Goal: Transaction & Acquisition: Purchase product/service

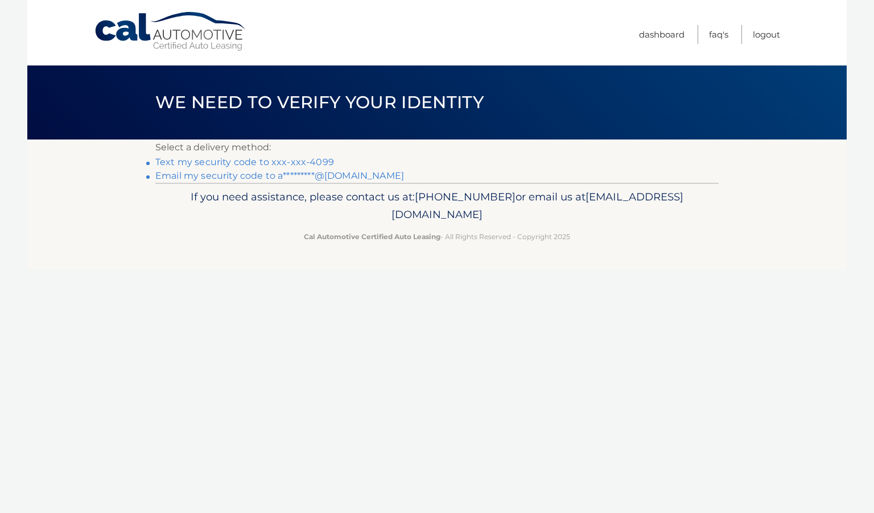
click at [282, 163] on link "Text my security code to xxx-xxx-4099" at bounding box center [244, 162] width 179 height 11
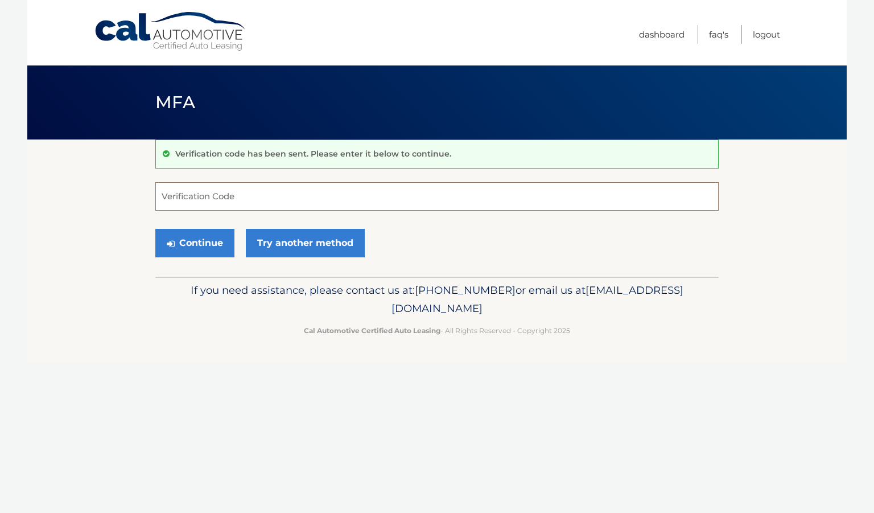
click at [227, 195] on input "Verification Code" at bounding box center [437, 196] width 564 height 28
type input "673120"
click at [209, 242] on button "Continue" at bounding box center [194, 243] width 79 height 28
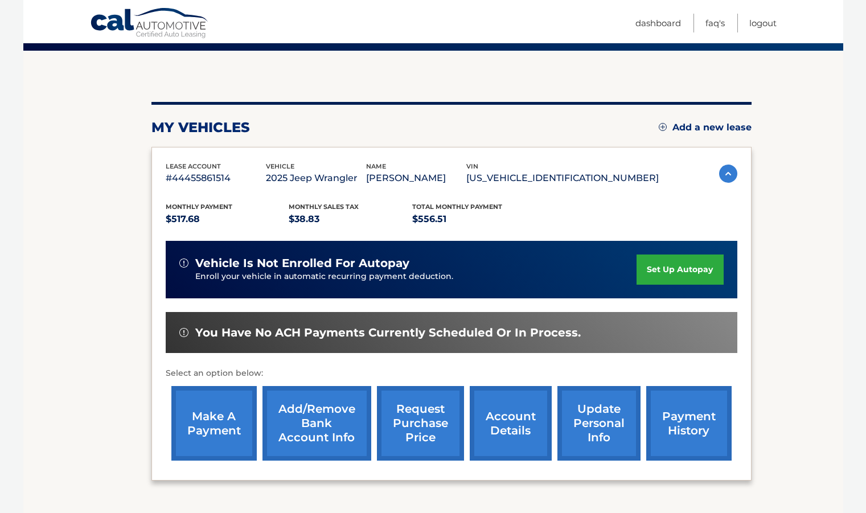
scroll to position [90, 0]
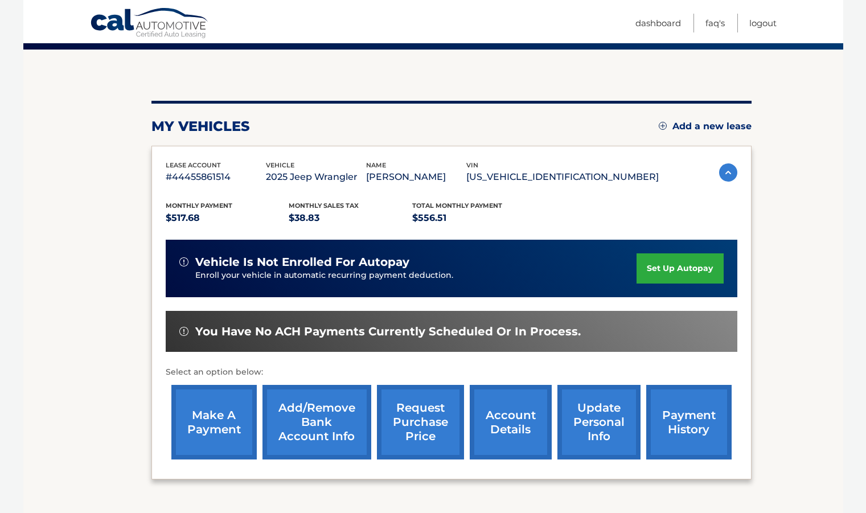
click at [222, 413] on link "make a payment" at bounding box center [213, 422] width 85 height 75
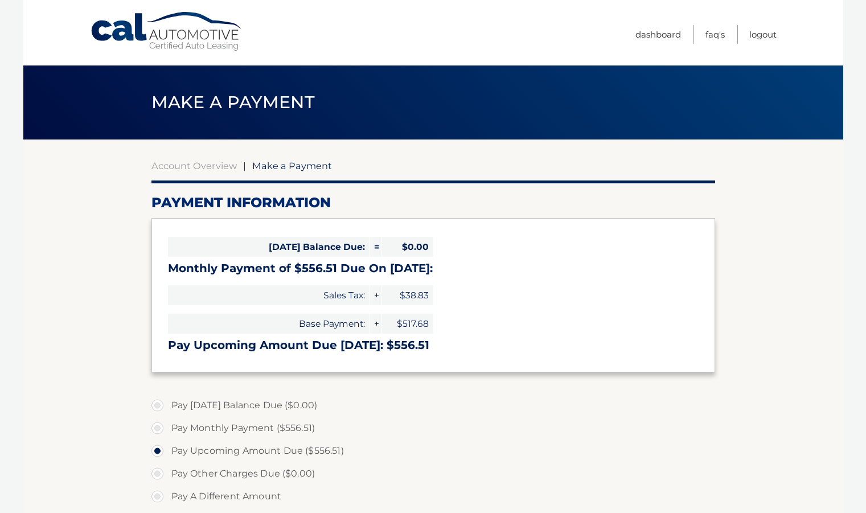
select select "YTI4NzQ3MjYtZmMxZC00YmE3LWIwNDMtZmJhMzM1Y2I3OTg4"
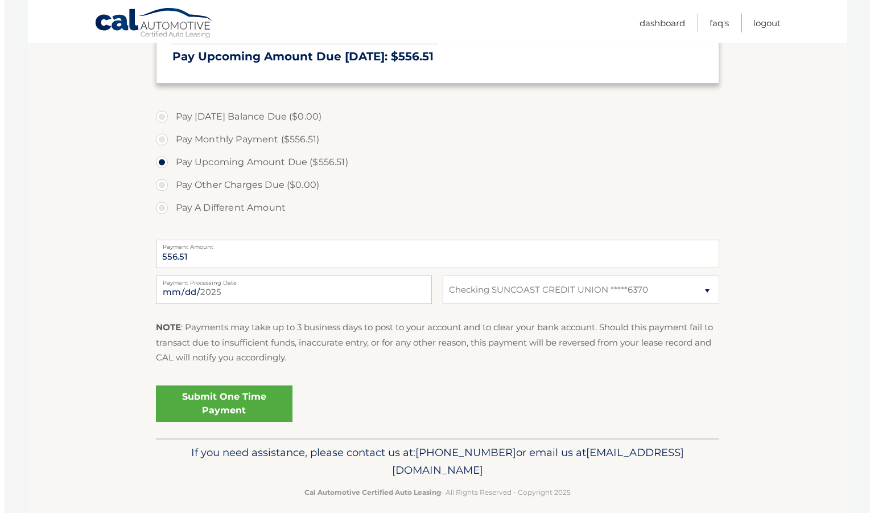
scroll to position [291, 0]
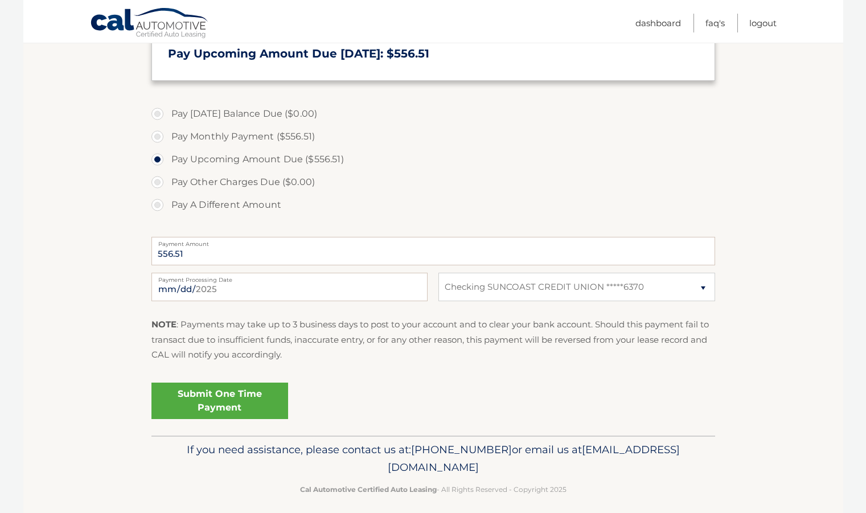
click at [221, 400] on link "Submit One Time Payment" at bounding box center [219, 401] width 137 height 36
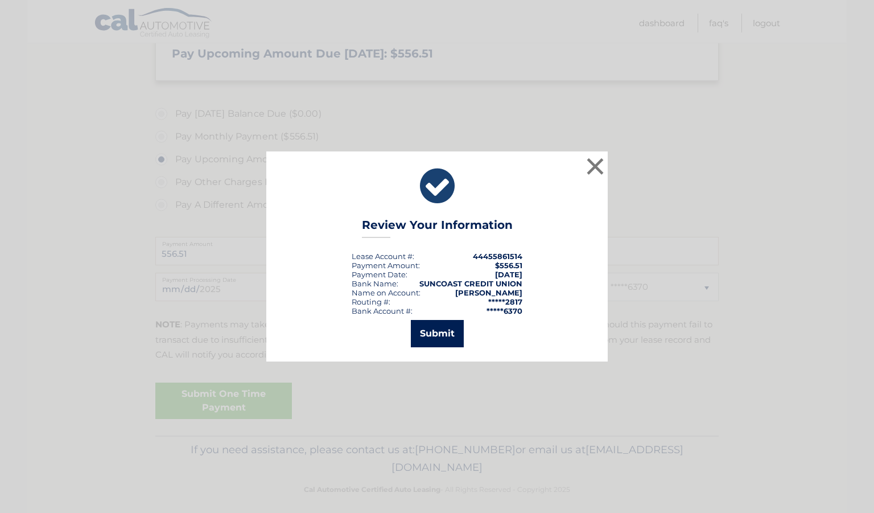
click at [442, 330] on button "Submit" at bounding box center [437, 333] width 53 height 27
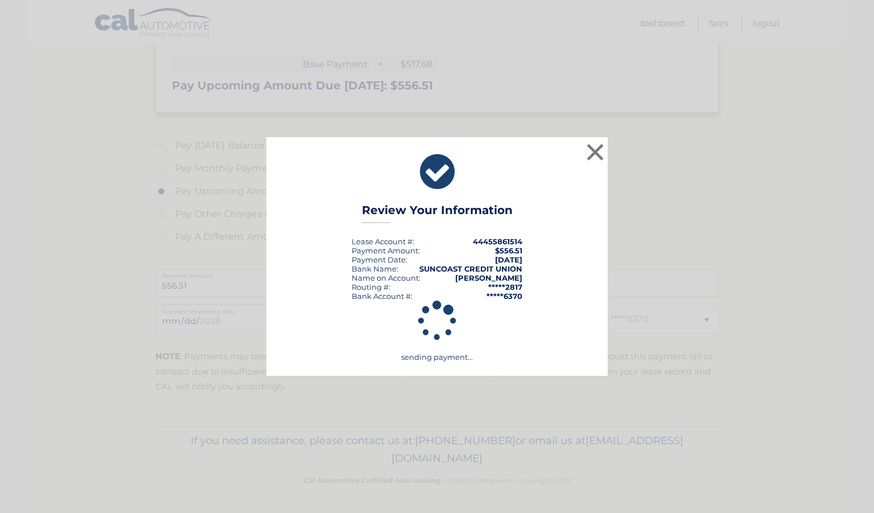
scroll to position [260, 0]
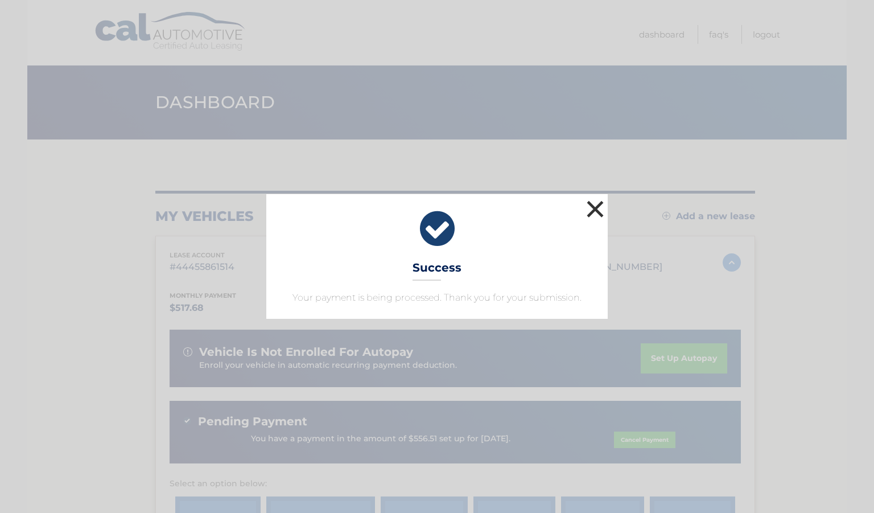
click at [593, 208] on button "×" at bounding box center [595, 209] width 23 height 23
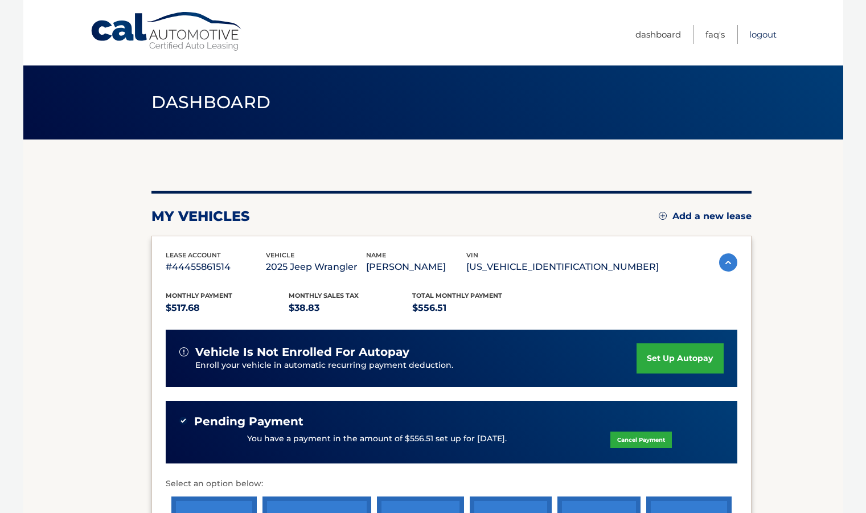
click at [769, 32] on link "Logout" at bounding box center [762, 34] width 27 height 19
